Goal: Transaction & Acquisition: Download file/media

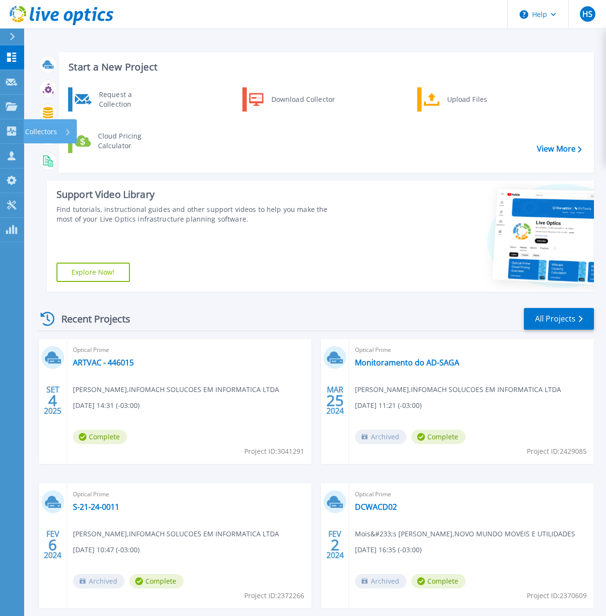
click at [42, 132] on p "Collectors" at bounding box center [41, 131] width 32 height 25
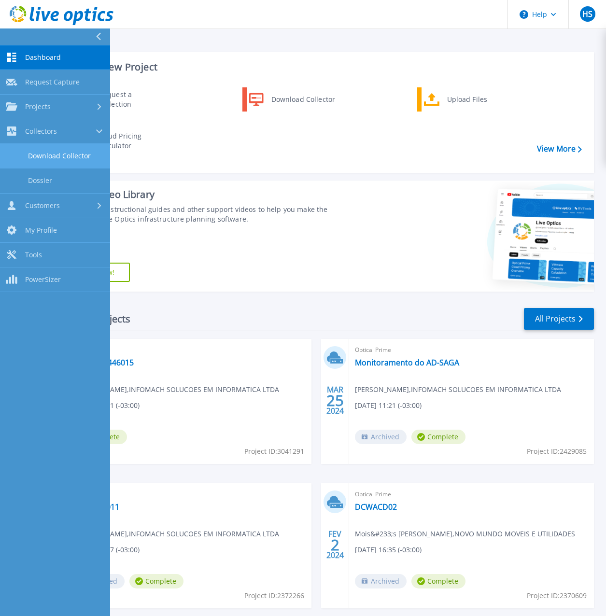
click at [56, 158] on link "Download Collector" at bounding box center [55, 156] width 110 height 25
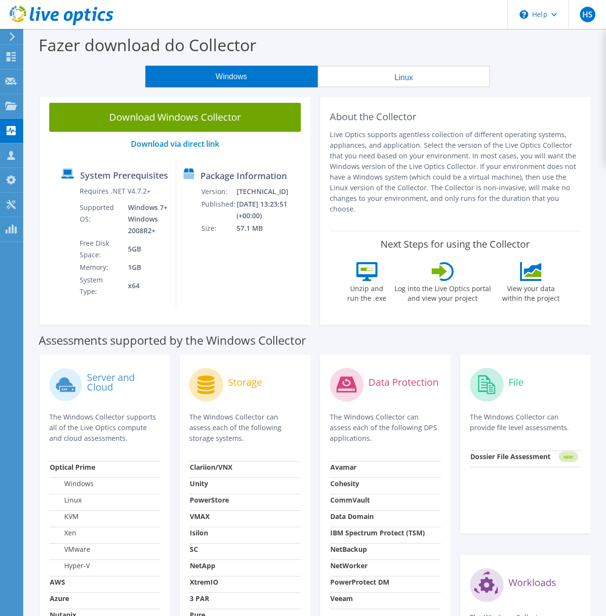
click at [387, 76] on button "Linux" at bounding box center [404, 77] width 172 height 22
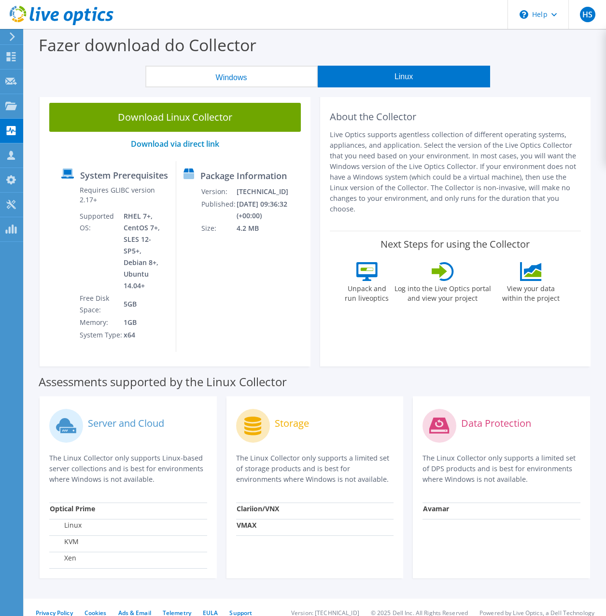
click at [229, 114] on link "Download Linux Collector" at bounding box center [174, 117] width 251 height 29
click at [213, 141] on link "Download via direct link" at bounding box center [175, 144] width 88 height 11
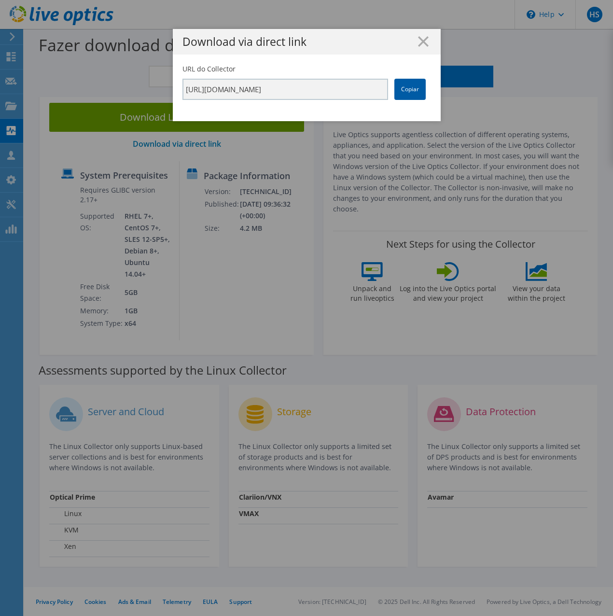
click at [405, 86] on link "Copiar" at bounding box center [409, 89] width 31 height 21
click at [268, 45] on h1 "Download via direct link" at bounding box center [306, 41] width 249 height 11
click at [419, 43] on line at bounding box center [423, 42] width 10 height 10
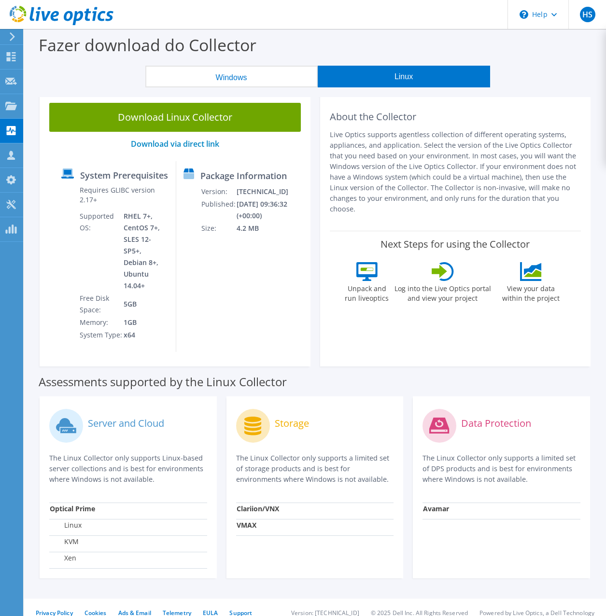
drag, startPoint x: 105, startPoint y: 87, endPoint x: 112, endPoint y: 85, distance: 7.6
click at [105, 87] on section "Fazer download do Collector Windows Linux Download Windows Collector Download v…" at bounding box center [315, 328] width 582 height 598
click at [258, 70] on button "Windows" at bounding box center [231, 77] width 172 height 22
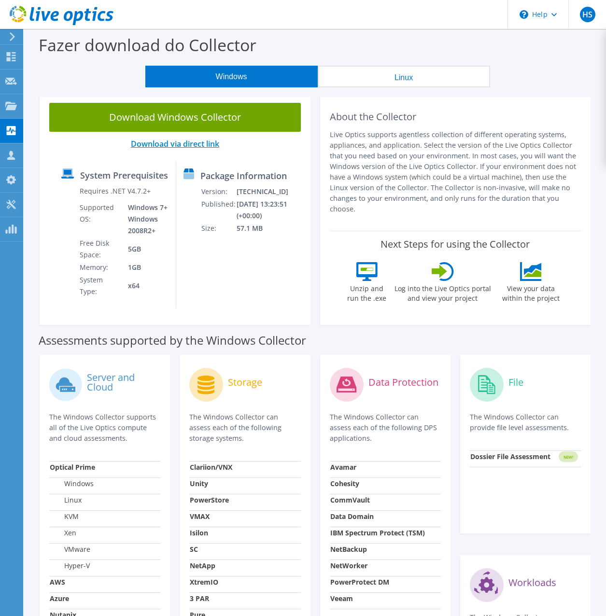
click at [203, 147] on link "Download via direct link" at bounding box center [175, 144] width 88 height 11
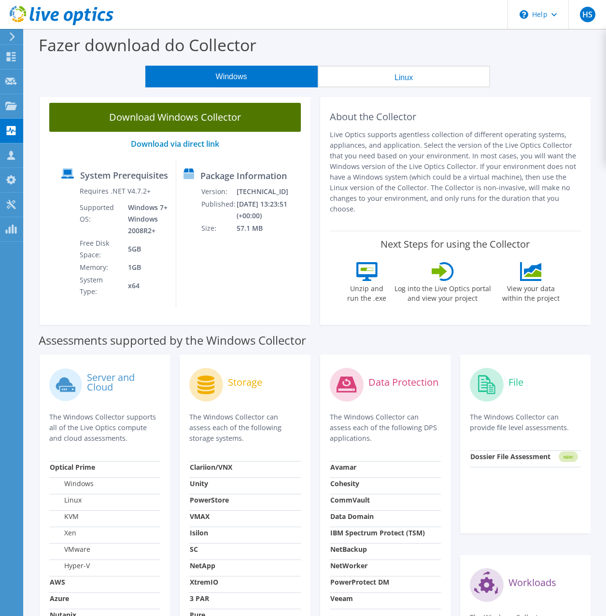
click at [253, 116] on link "Download Windows Collector" at bounding box center [174, 117] width 251 height 29
